Goal: Information Seeking & Learning: Learn about a topic

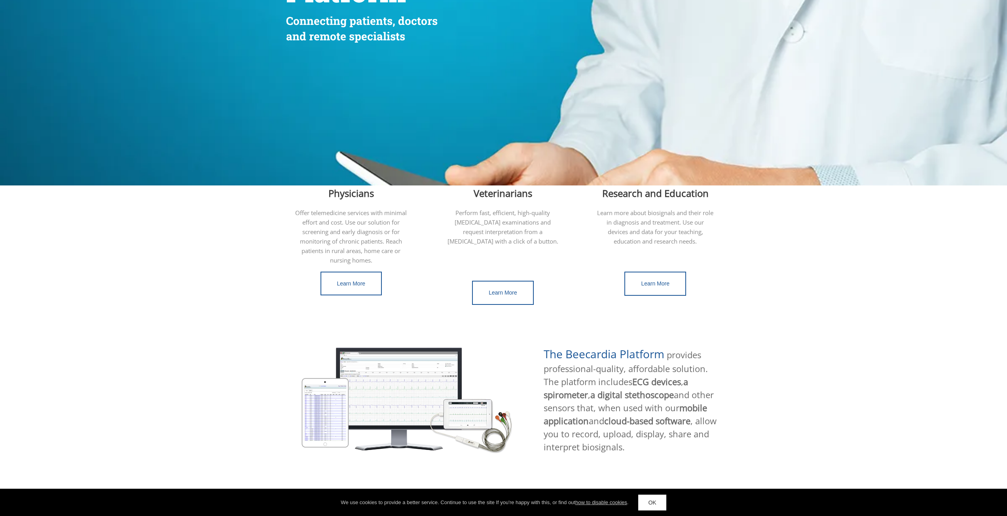
scroll to position [277, 0]
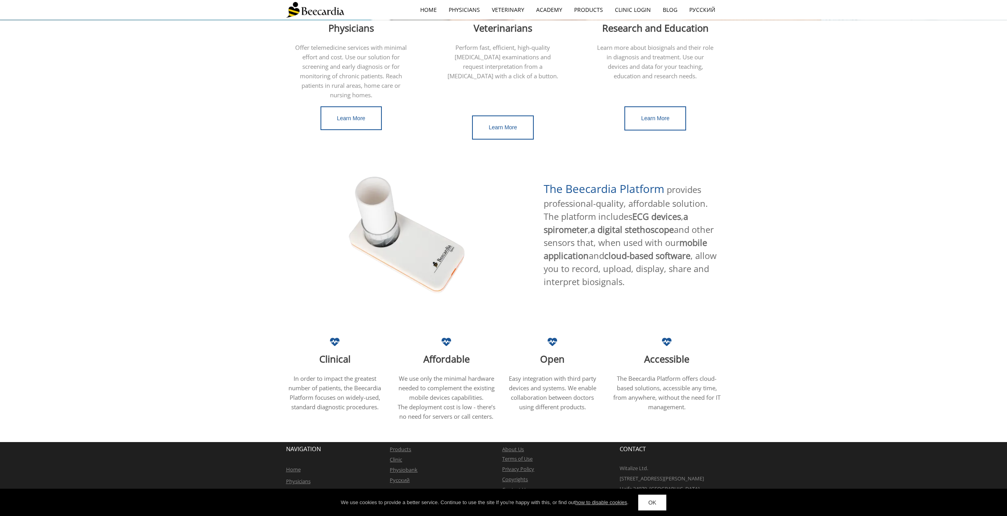
click at [251, 231] on div "The Beecardia Platform provides professional-quality, affordable solution. The …" at bounding box center [503, 241] width 1007 height 150
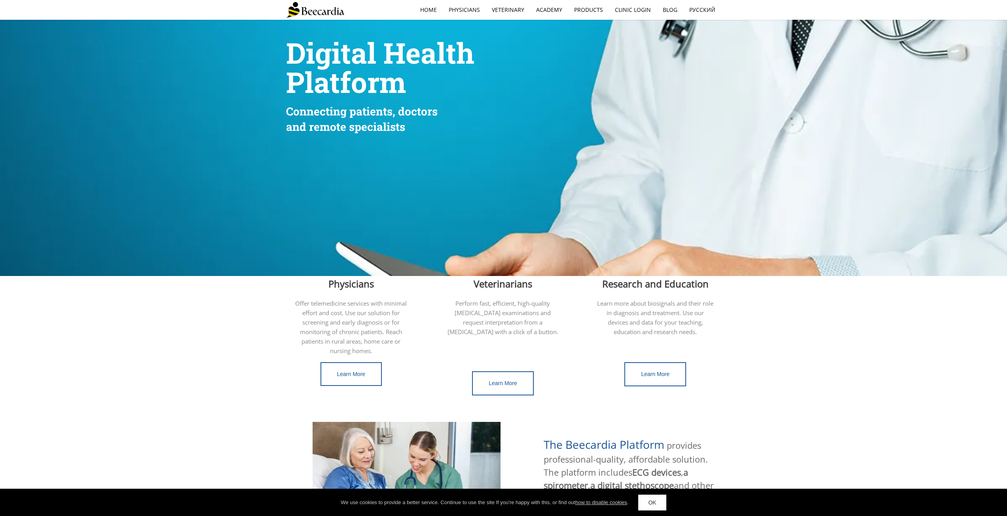
scroll to position [0, 0]
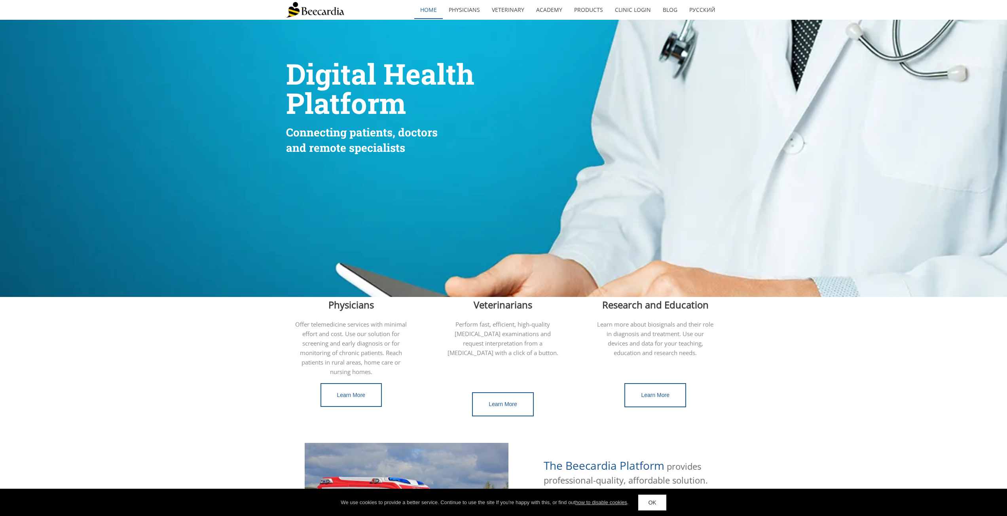
click at [430, 8] on link "home" at bounding box center [428, 10] width 28 height 18
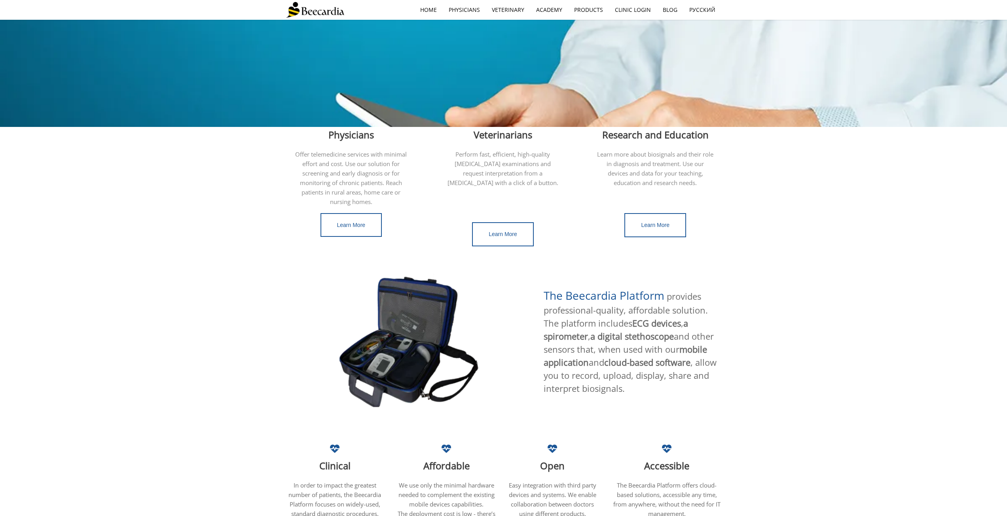
scroll to position [282, 0]
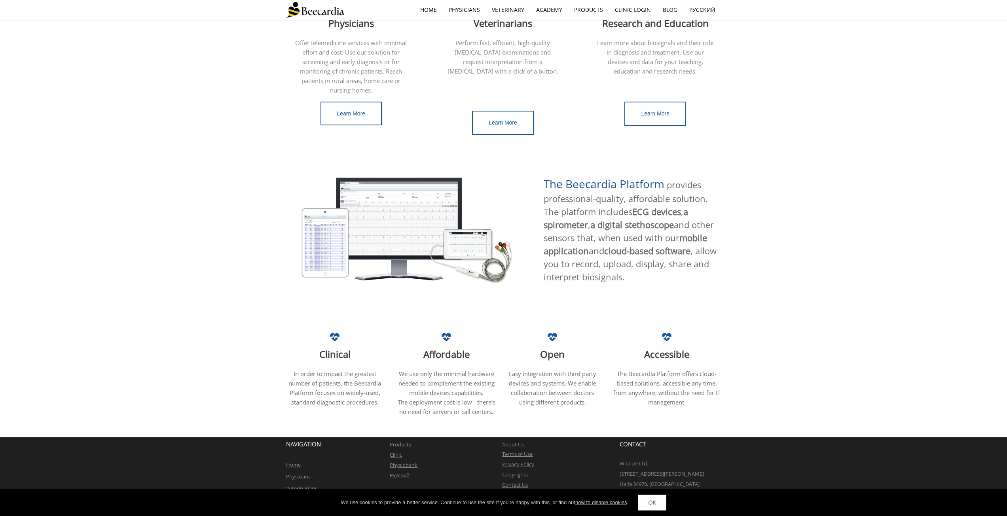
click at [397, 441] on span "roducts" at bounding box center [402, 444] width 18 height 7
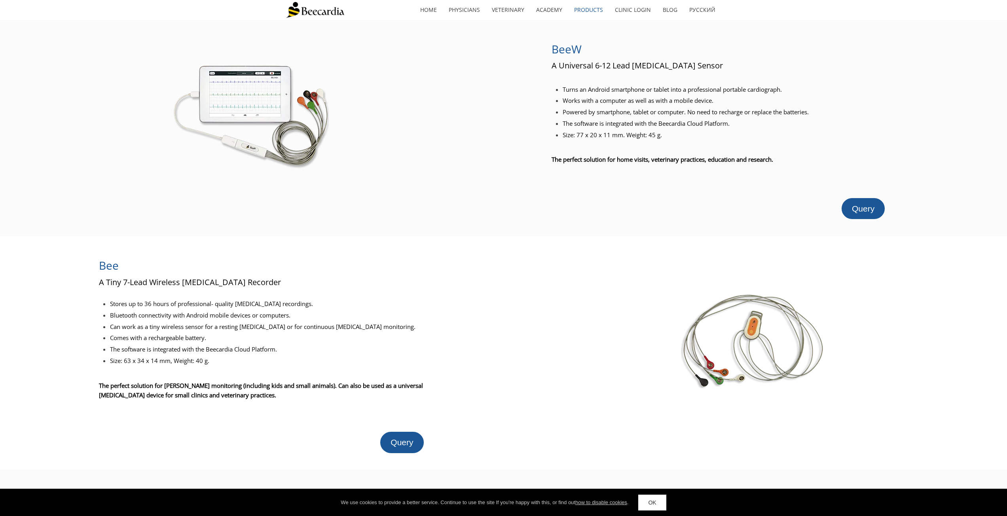
click at [412, 268] on h2 "Bee" at bounding box center [269, 264] width 341 height 19
click at [763, 337] on img at bounding box center [753, 340] width 144 height 95
click at [483, 313] on div at bounding box center [470, 353] width 59 height 200
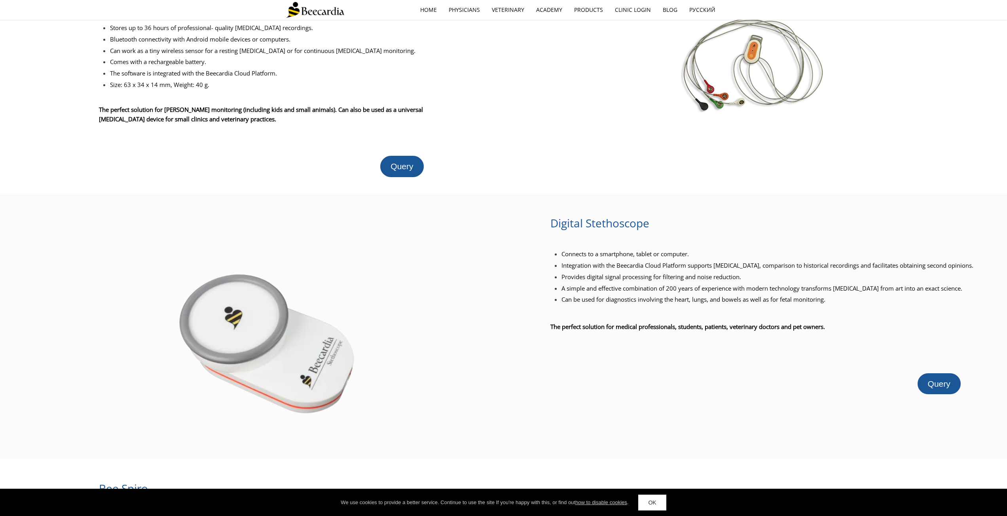
scroll to position [396, 0]
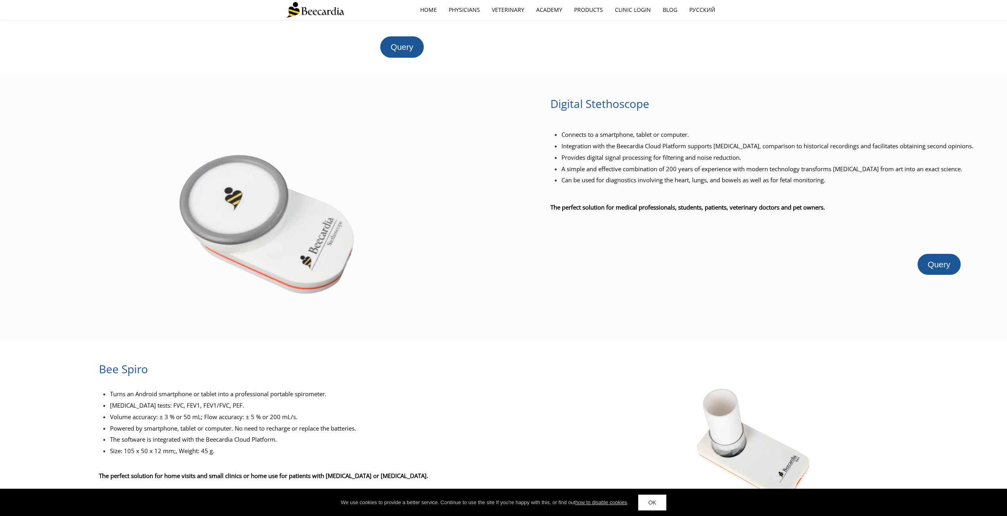
click at [471, 292] on div at bounding box center [250, 207] width 501 height 232
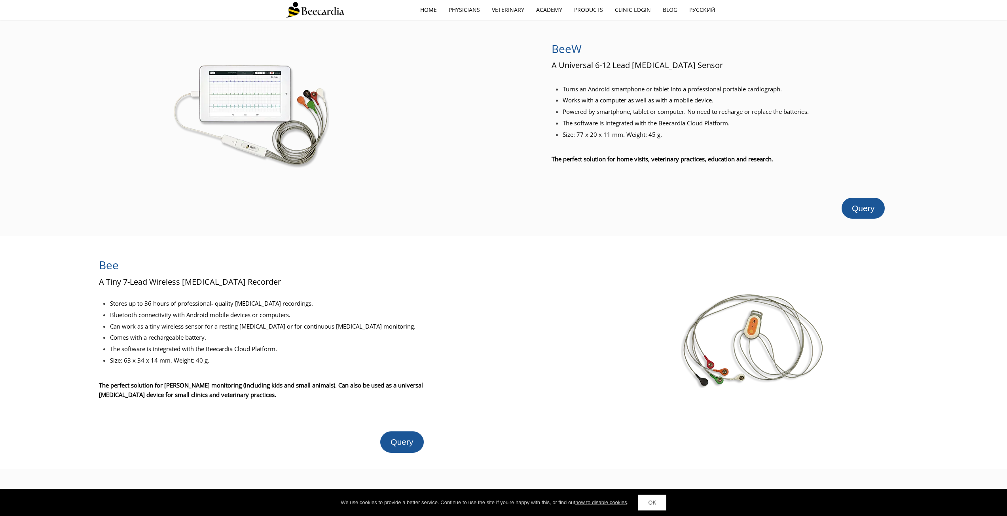
scroll to position [0, 0]
click at [413, 437] on link "Query" at bounding box center [401, 442] width 43 height 21
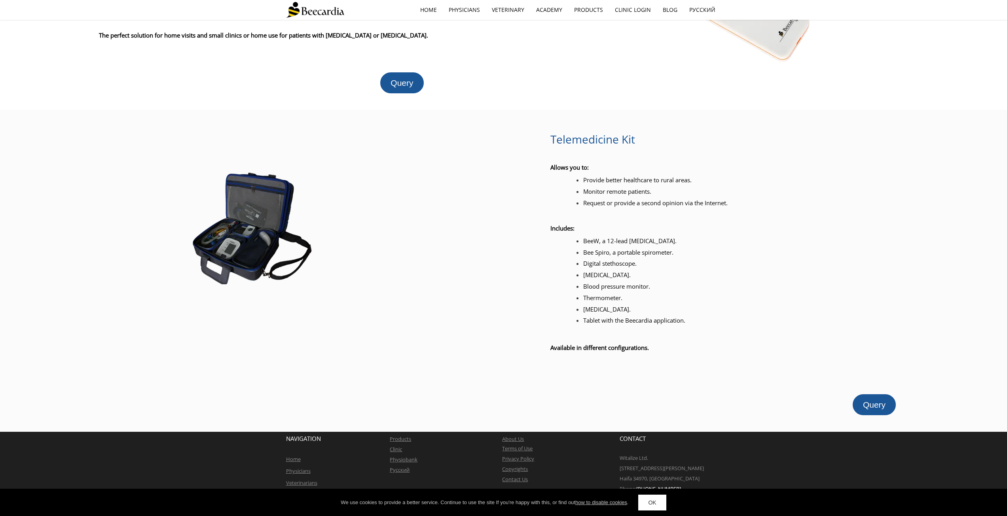
scroll to position [840, 0]
